Goal: Task Accomplishment & Management: Use online tool/utility

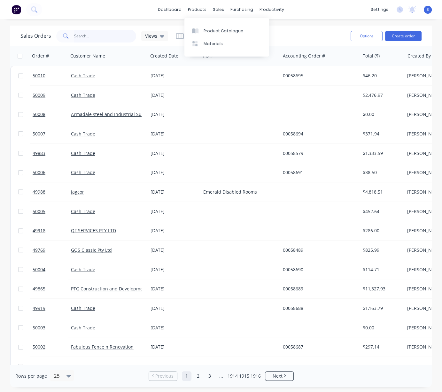
click at [90, 38] on input "text" at bounding box center [105, 36] width 62 height 13
type input "47887"
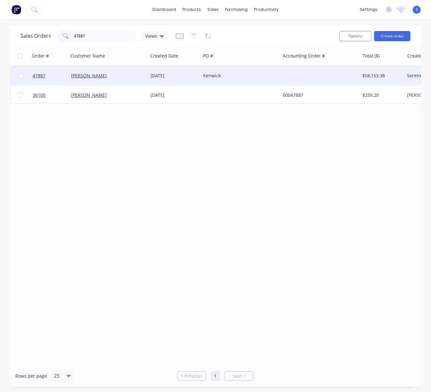
click at [168, 73] on div "[DATE]" at bounding box center [175, 76] width 48 height 6
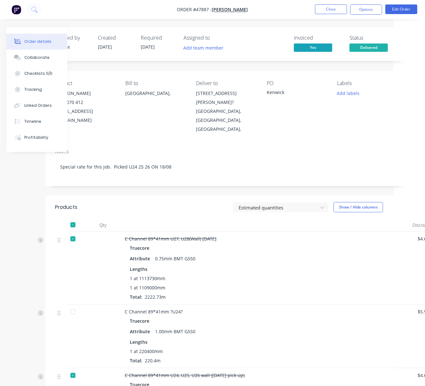
scroll to position [0, 72]
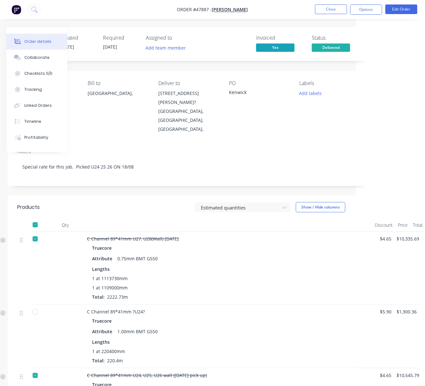
drag, startPoint x: 173, startPoint y: 200, endPoint x: 285, endPoint y: 193, distance: 111.4
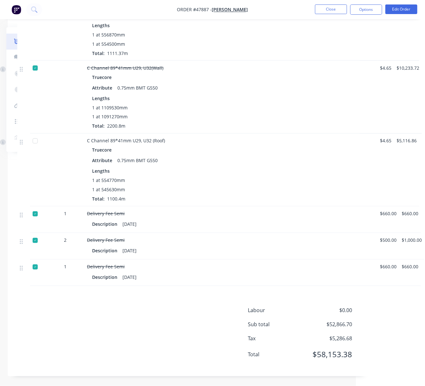
scroll to position [583, 72]
drag, startPoint x: 144, startPoint y: 329, endPoint x: 190, endPoint y: 326, distance: 46.4
click at [131, 301] on div "Products Estimated quantities Show / Hide columns Qty Discount Price Total C Ch…" at bounding box center [189, 13] width 362 height 725
drag, startPoint x: 112, startPoint y: 300, endPoint x: 183, endPoint y: 298, distance: 70.7
click at [402, 10] on button "Edit Order" at bounding box center [401, 9] width 32 height 10
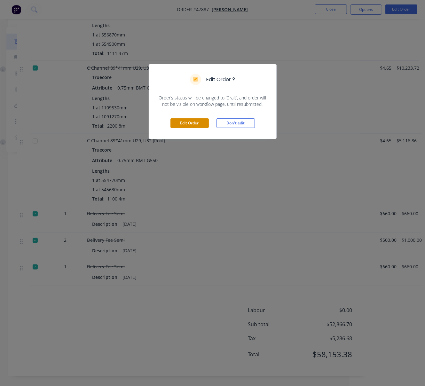
click at [198, 128] on button "Edit Order" at bounding box center [189, 123] width 38 height 10
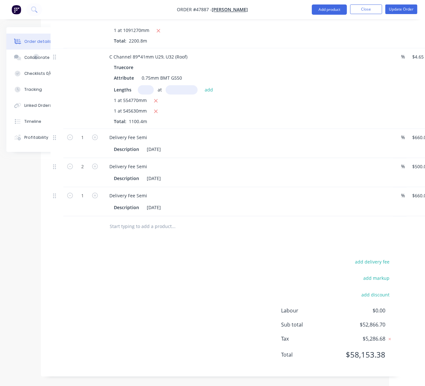
scroll to position [746, 89]
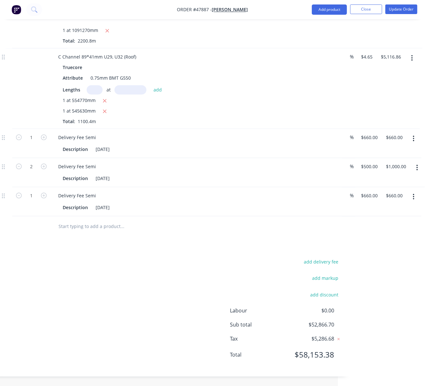
drag, startPoint x: 239, startPoint y: 245, endPoint x: 285, endPoint y: 246, distance: 45.7
click at [371, 191] on input "660" at bounding box center [371, 195] width 20 height 9
type input "$500.00"
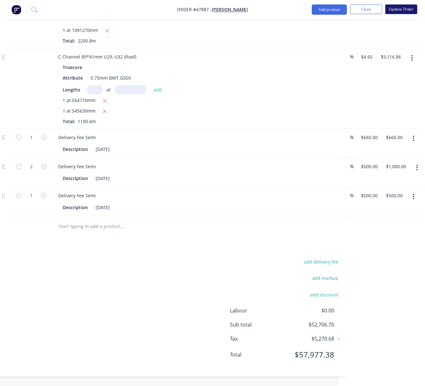
click at [396, 11] on button "Update Order" at bounding box center [401, 9] width 32 height 10
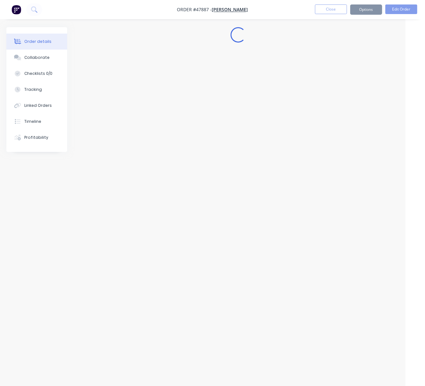
scroll to position [583, 20]
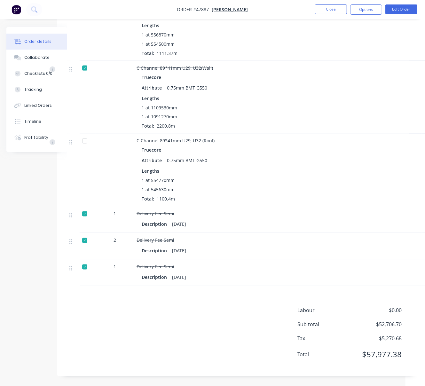
click at [191, 331] on div "Labour $0.00 Sub total $52,706.70 Tax $5,270.68 Total $57,977.38" at bounding box center [238, 337] width 342 height 60
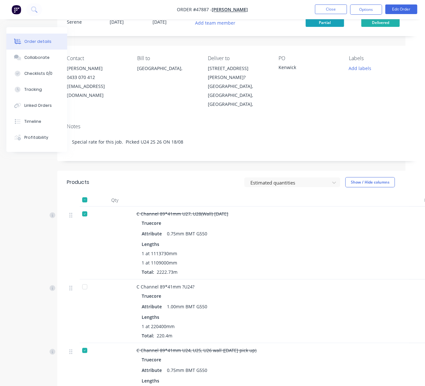
scroll to position [0, 20]
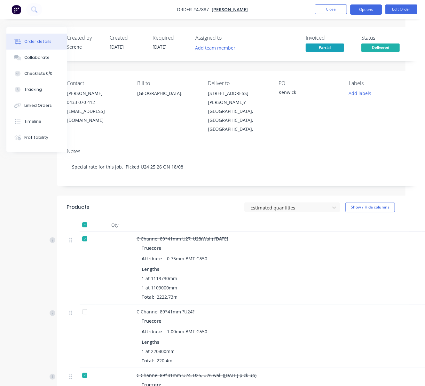
click at [355, 11] on button "Options" at bounding box center [366, 9] width 32 height 10
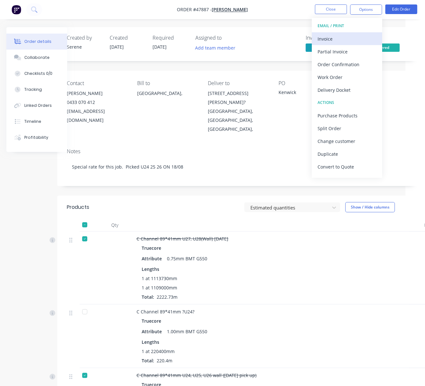
click at [344, 40] on div "Invoice" at bounding box center [346, 38] width 59 height 9
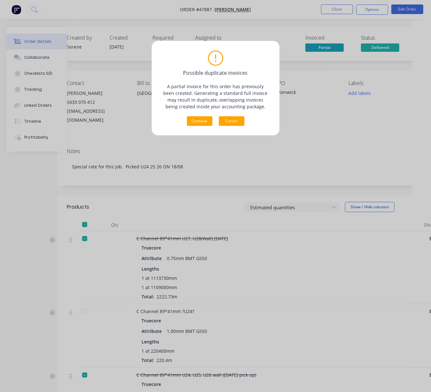
click at [233, 124] on button "Cancel" at bounding box center [232, 121] width 26 height 10
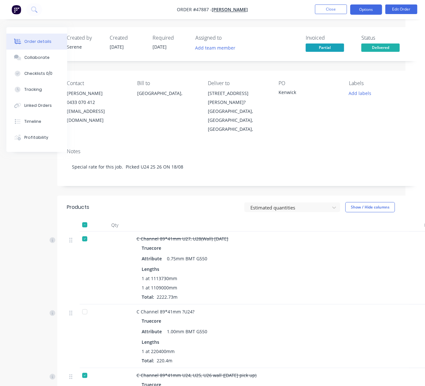
click at [361, 12] on button "Options" at bounding box center [366, 9] width 32 height 10
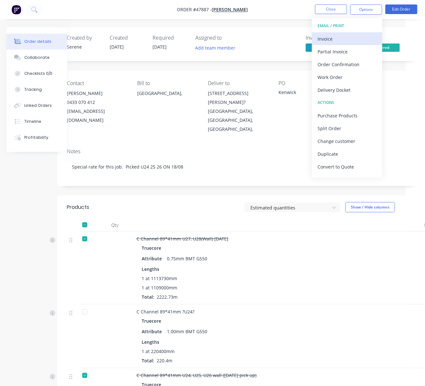
click at [358, 43] on div "Invoice" at bounding box center [346, 38] width 59 height 9
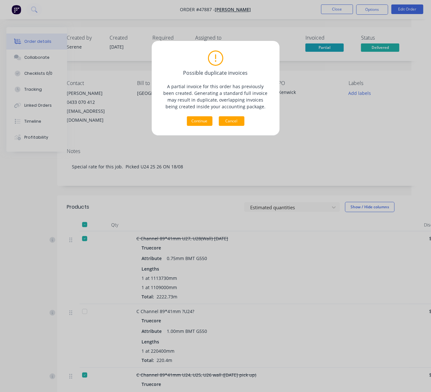
click at [241, 123] on button "Cancel" at bounding box center [232, 121] width 26 height 10
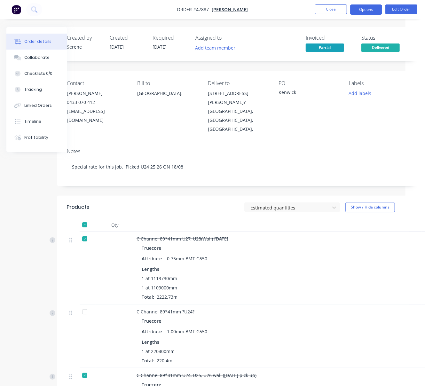
click at [361, 12] on button "Options" at bounding box center [366, 9] width 32 height 10
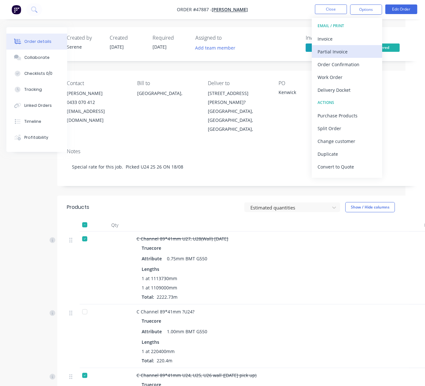
click at [348, 51] on div "Partial Invoice" at bounding box center [346, 51] width 59 height 9
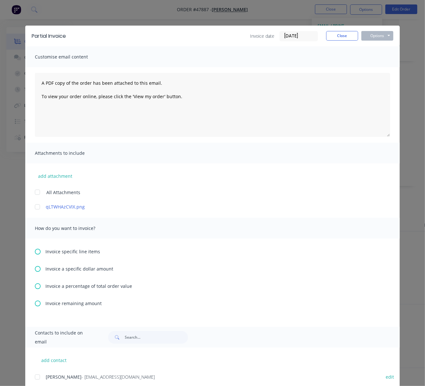
scroll to position [27, 0]
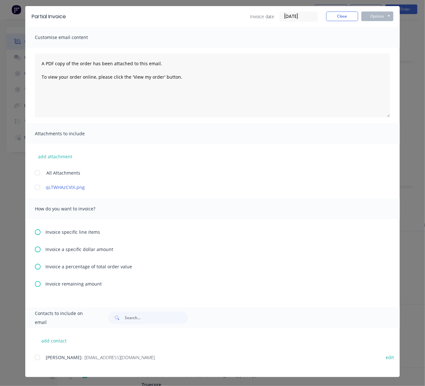
click at [35, 246] on icon at bounding box center [38, 249] width 6 height 6
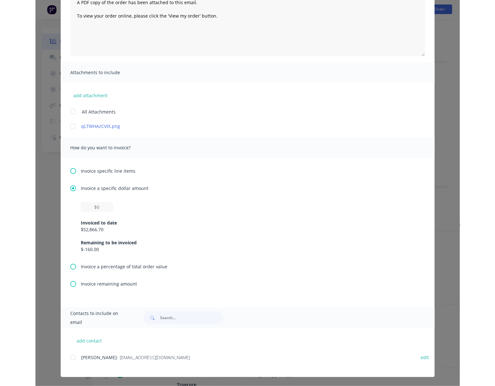
scroll to position [0, 0]
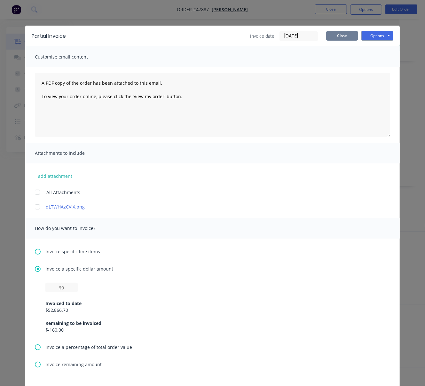
click at [337, 37] on button "Close" at bounding box center [342, 36] width 32 height 10
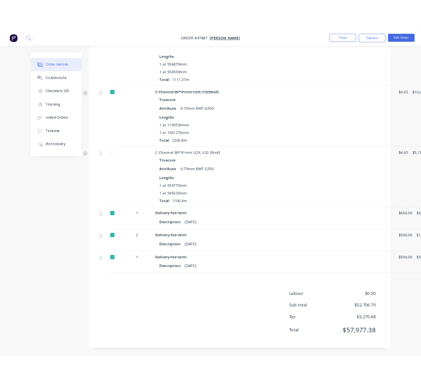
scroll to position [577, 0]
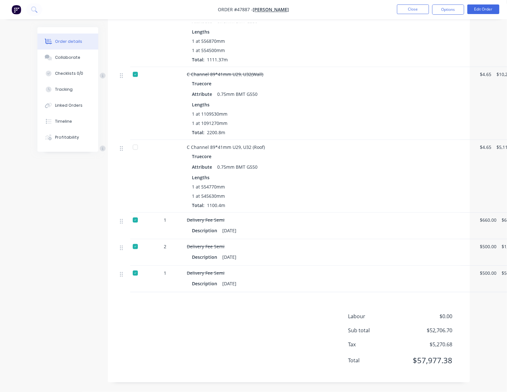
drag, startPoint x: 262, startPoint y: 311, endPoint x: 324, endPoint y: 306, distance: 62.3
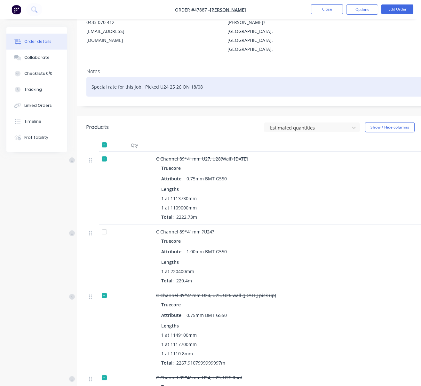
scroll to position [0, 0]
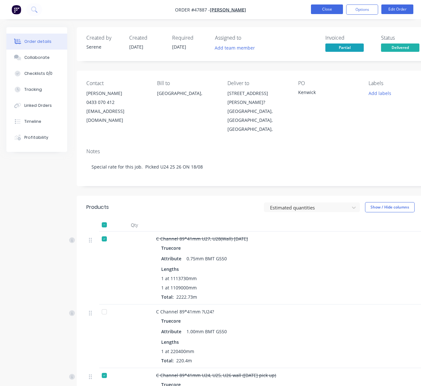
click at [327, 11] on button "Close" at bounding box center [327, 9] width 32 height 10
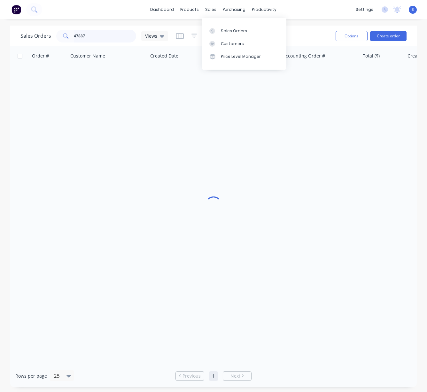
drag, startPoint x: 87, startPoint y: 37, endPoint x: 30, endPoint y: 40, distance: 57.0
click at [35, 40] on div "Sales Orders 47887 Views" at bounding box center [94, 36] width 148 height 13
click at [233, 47] on div "Customers" at bounding box center [232, 44] width 23 height 6
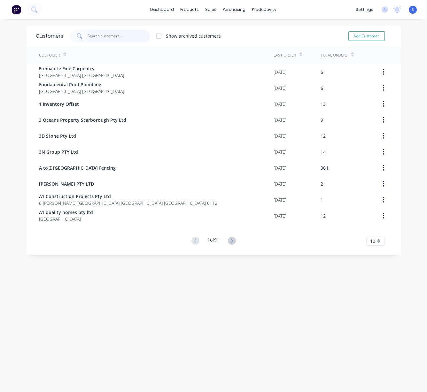
click at [97, 37] on input "text" at bounding box center [119, 36] width 62 height 13
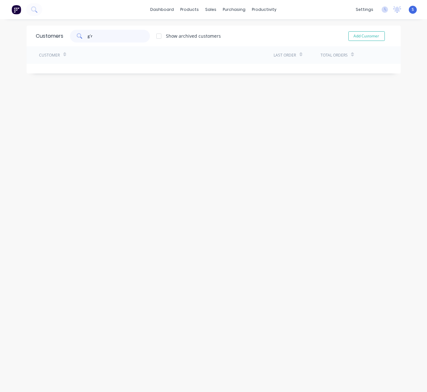
type input "g"
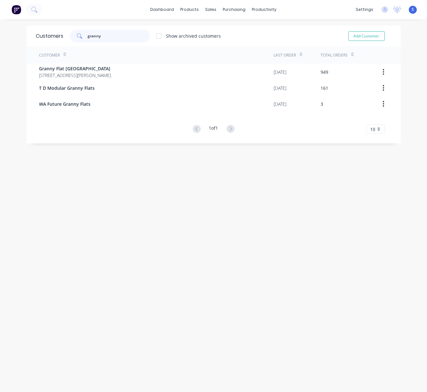
type input "granny"
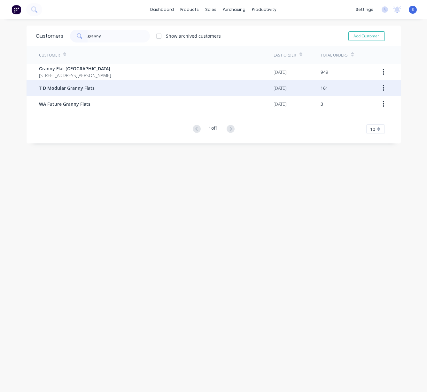
click at [101, 80] on div "T D Modular Granny Flats" at bounding box center [156, 88] width 235 height 16
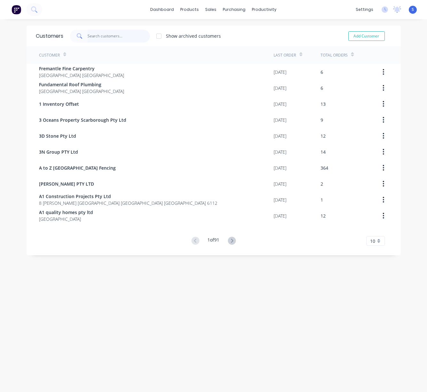
click at [117, 35] on input "text" at bounding box center [119, 36] width 62 height 13
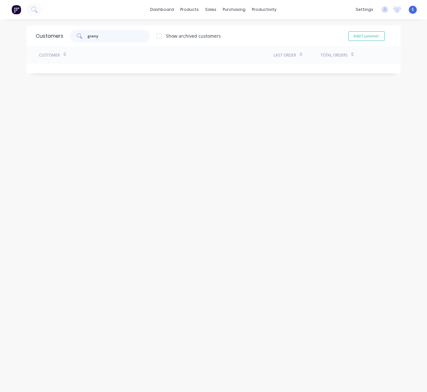
click at [107, 36] on input "grany" at bounding box center [119, 36] width 62 height 13
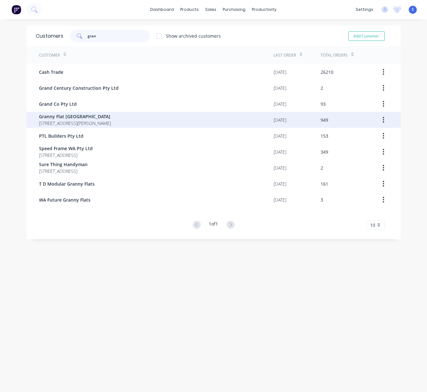
type input "gran"
click at [97, 117] on span "Granny Flat [GEOGRAPHIC_DATA]" at bounding box center [75, 116] width 72 height 7
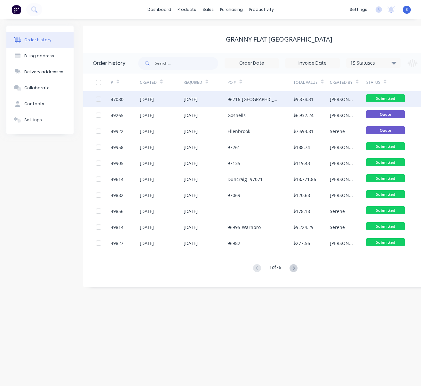
click at [198, 99] on div "[DATE]" at bounding box center [190, 99] width 14 height 7
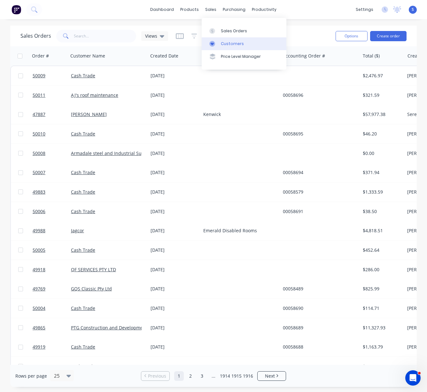
click at [231, 43] on div "Customers" at bounding box center [232, 44] width 23 height 6
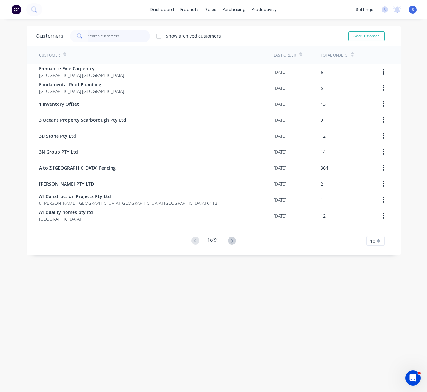
click at [108, 37] on input "text" at bounding box center [119, 36] width 62 height 13
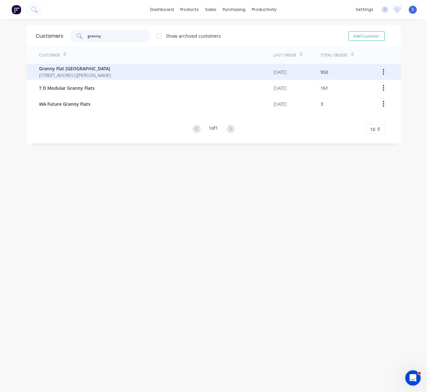
type input "granny"
click at [93, 68] on span "Granny Flat [GEOGRAPHIC_DATA]" at bounding box center [75, 68] width 72 height 7
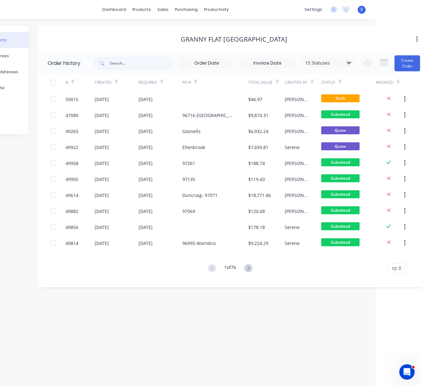
drag, startPoint x: 111, startPoint y: 35, endPoint x: 183, endPoint y: 38, distance: 72.0
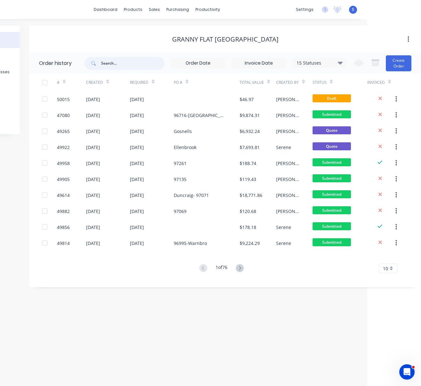
click at [109, 68] on input "text" at bounding box center [132, 63] width 63 height 13
type input "97320"
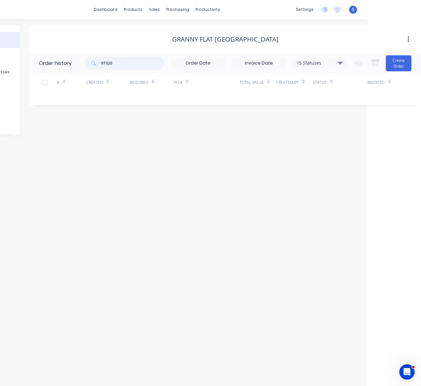
drag, startPoint x: 119, startPoint y: 63, endPoint x: 90, endPoint y: 63, distance: 29.7
click at [90, 63] on div "97320" at bounding box center [124, 63] width 80 height 13
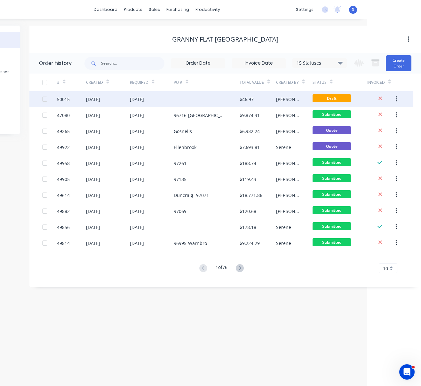
click at [193, 95] on div at bounding box center [207, 99] width 66 height 16
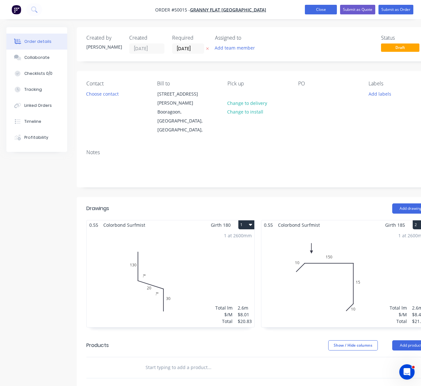
drag, startPoint x: 315, startPoint y: 8, endPoint x: 313, endPoint y: 12, distance: 4.2
click at [315, 8] on button "Close" at bounding box center [321, 10] width 32 height 10
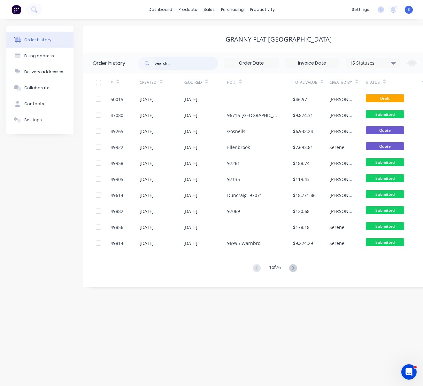
click at [167, 66] on input "text" at bounding box center [186, 63] width 63 height 13
type input "s"
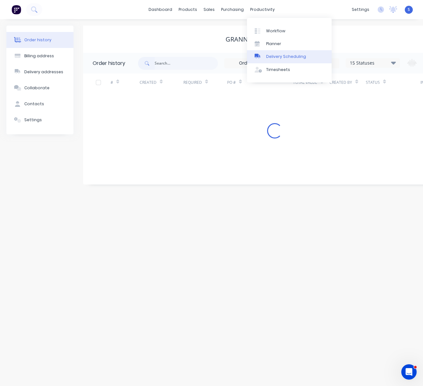
click at [277, 59] on div "Delivery Scheduling" at bounding box center [286, 57] width 40 height 6
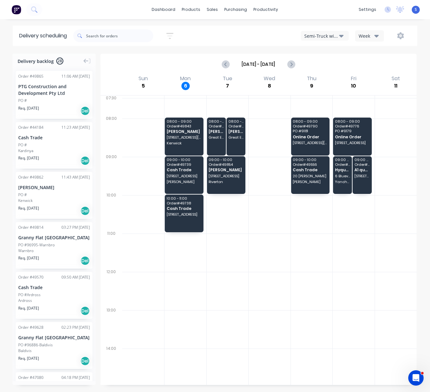
click at [339, 38] on icon "button" at bounding box center [341, 35] width 4 height 7
click at [326, 77] on div "Utes Delivery" at bounding box center [332, 77] width 63 height 13
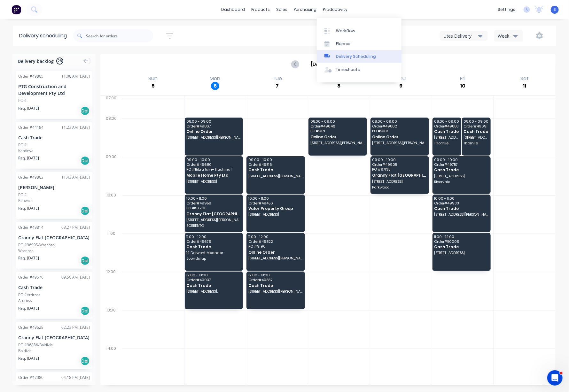
click at [365, 58] on div "Delivery Scheduling" at bounding box center [356, 57] width 40 height 6
click at [345, 272] on div at bounding box center [339, 253] width 62 height 38
click at [427, 37] on div "Utes Delivery" at bounding box center [460, 36] width 35 height 7
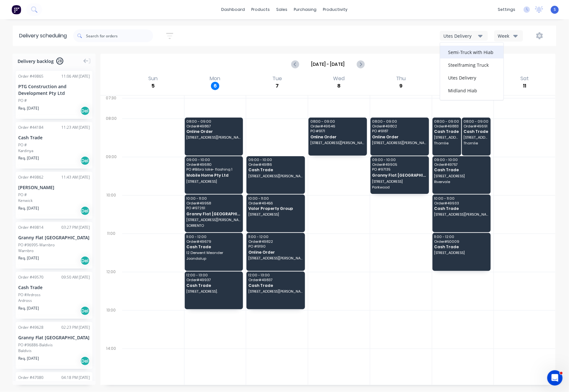
click at [427, 54] on div "Semi-Truck with Hiab" at bounding box center [471, 52] width 63 height 13
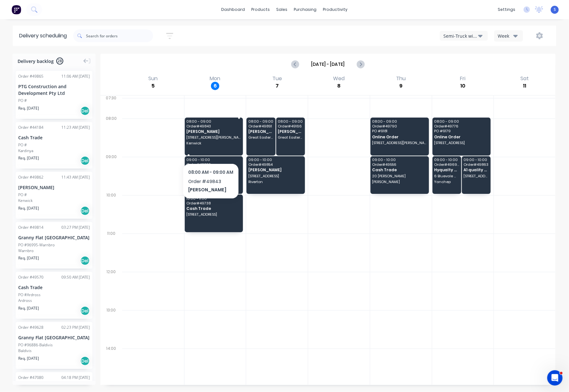
click at [213, 134] on span "[PERSON_NAME]" at bounding box center [213, 131] width 54 height 4
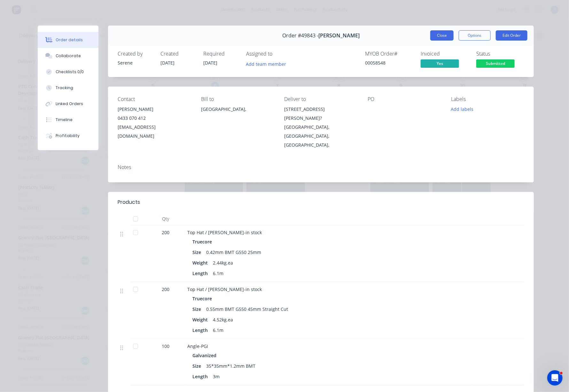
click at [427, 35] on button "Close" at bounding box center [441, 35] width 23 height 10
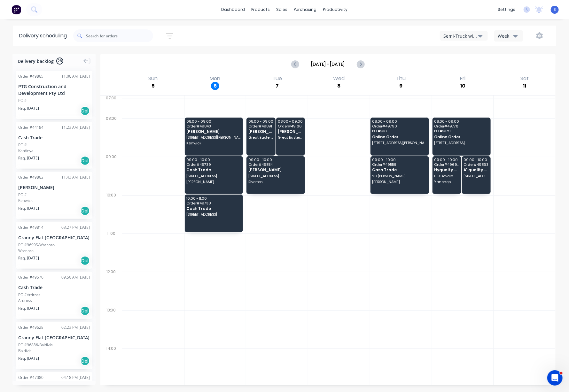
click at [339, 290] on div at bounding box center [339, 291] width 62 height 38
